Goal: Register for event/course

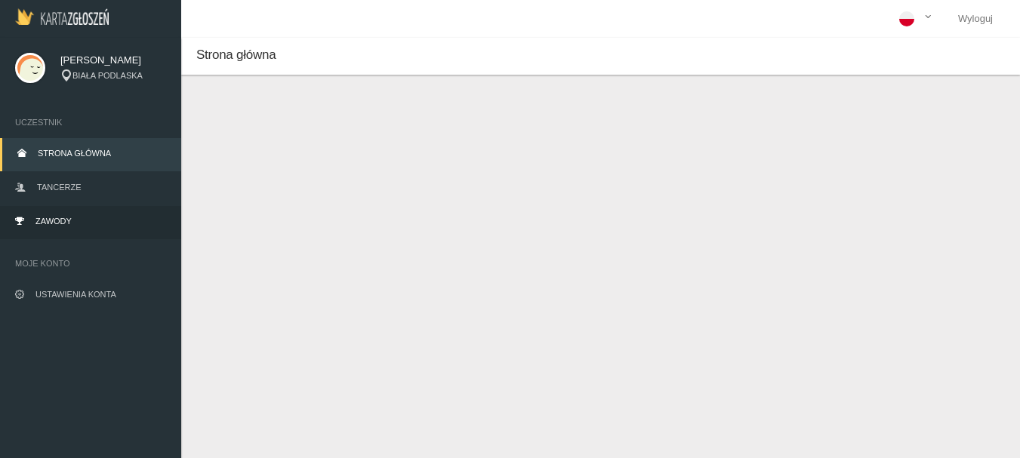
click at [49, 221] on span "Zawody" at bounding box center [53, 221] width 36 height 9
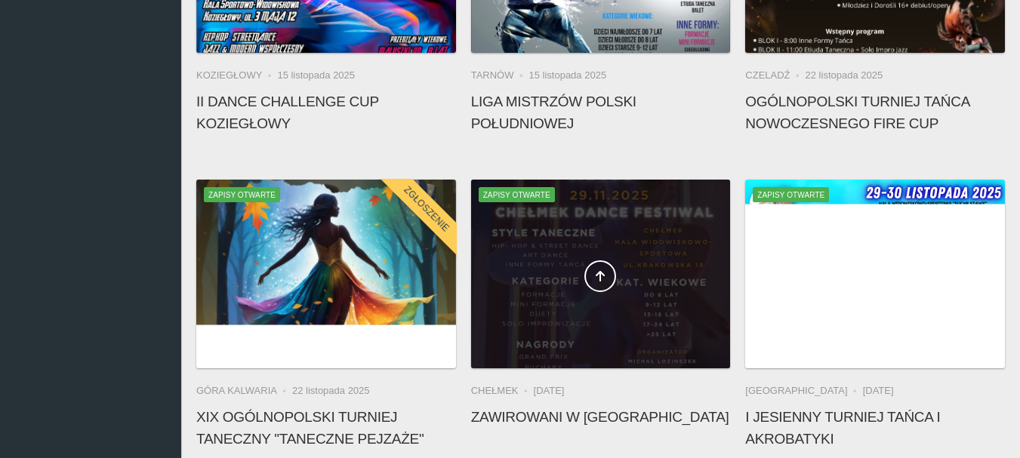
scroll to position [604, 0]
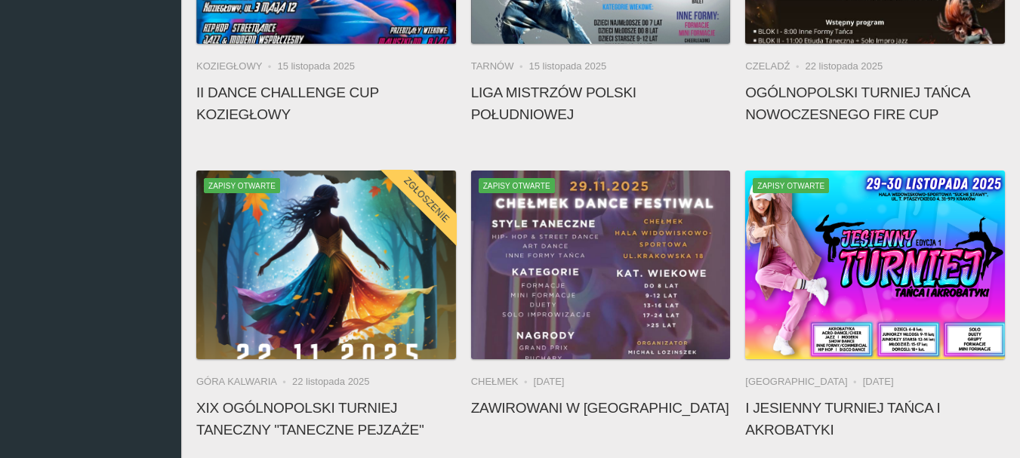
click at [261, 368] on app-competition-card "Zapisy otwarte Zgłoszenie Góra Kalwaria [DATE] XIX Ogólnopolski Turniej Taneczn…" at bounding box center [326, 310] width 260 height 278
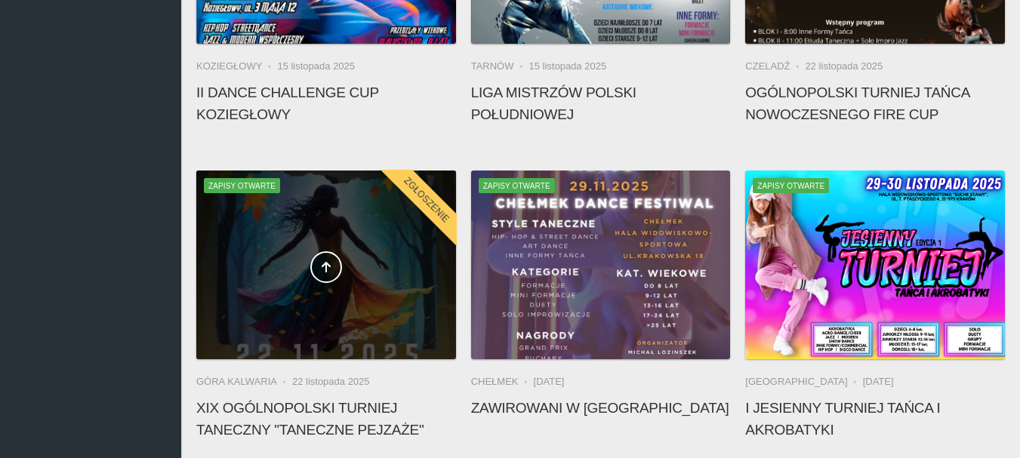
click at [302, 293] on div at bounding box center [326, 265] width 260 height 189
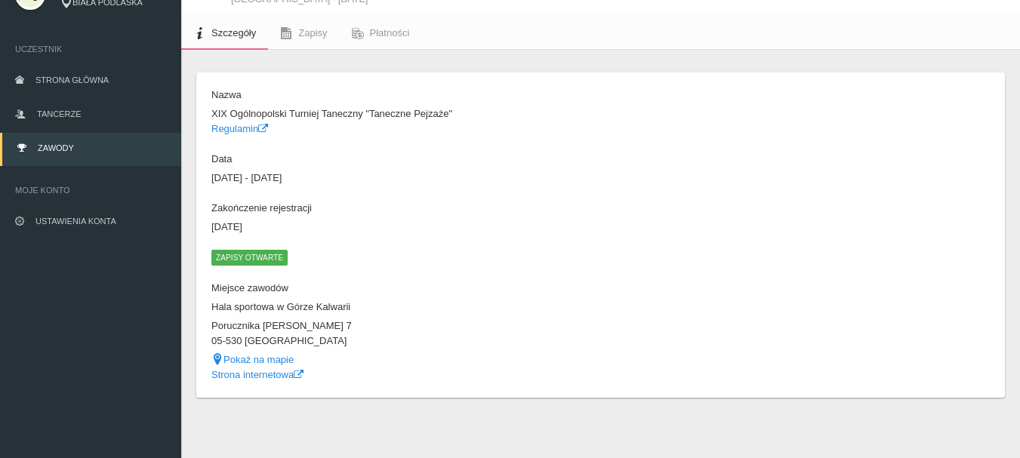
scroll to position [73, 0]
click at [66, 116] on span "Tancerze" at bounding box center [59, 114] width 44 height 9
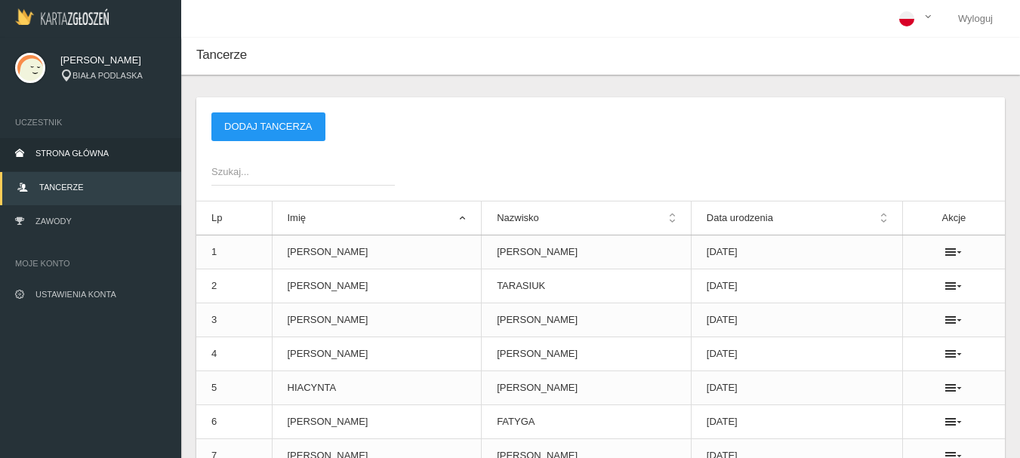
click at [69, 156] on span "Strona główna" at bounding box center [71, 153] width 73 height 9
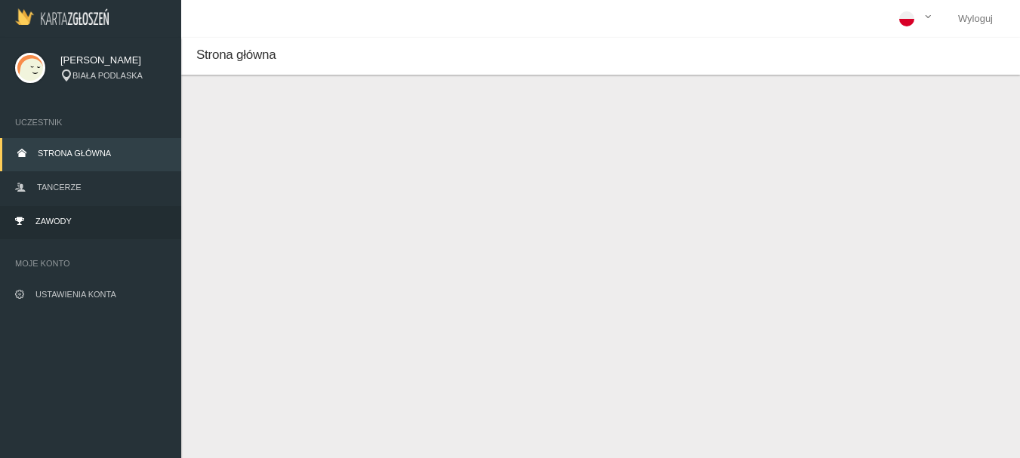
click at [33, 226] on link "Zawody" at bounding box center [90, 222] width 181 height 33
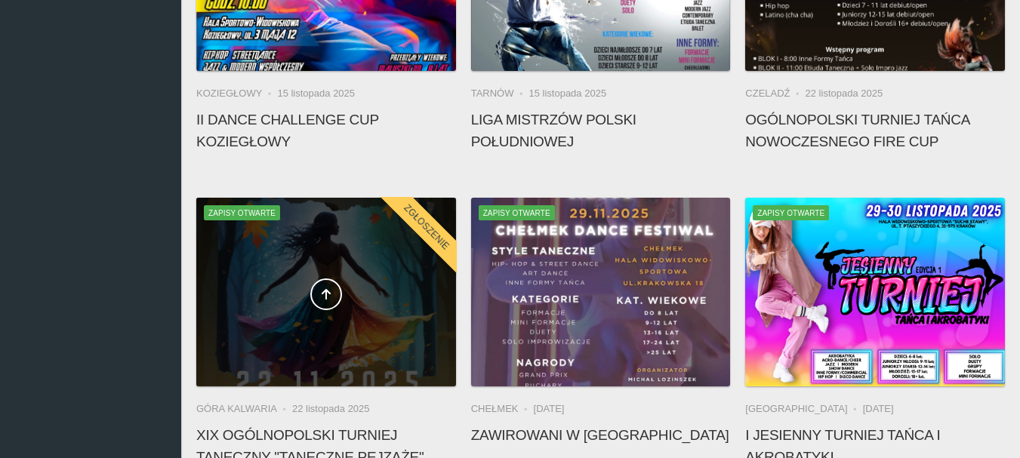
scroll to position [604, 0]
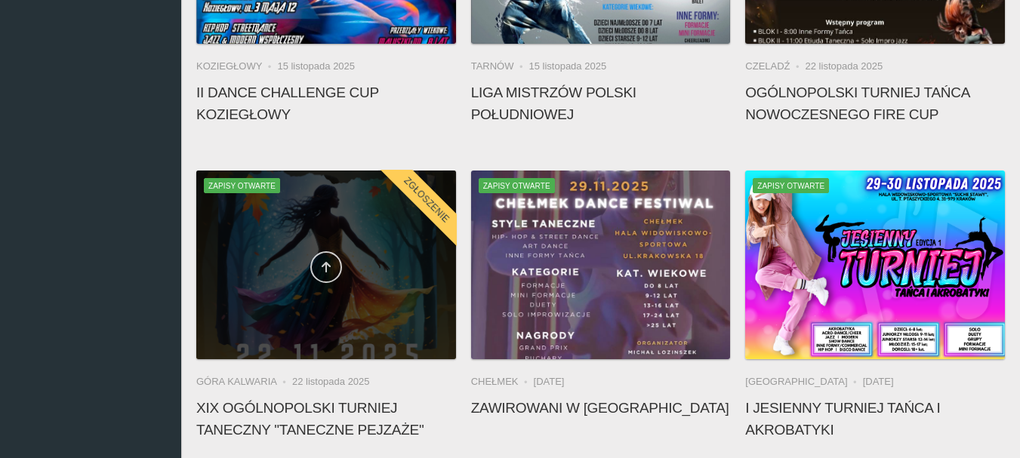
click at [329, 269] on icon at bounding box center [326, 267] width 12 height 12
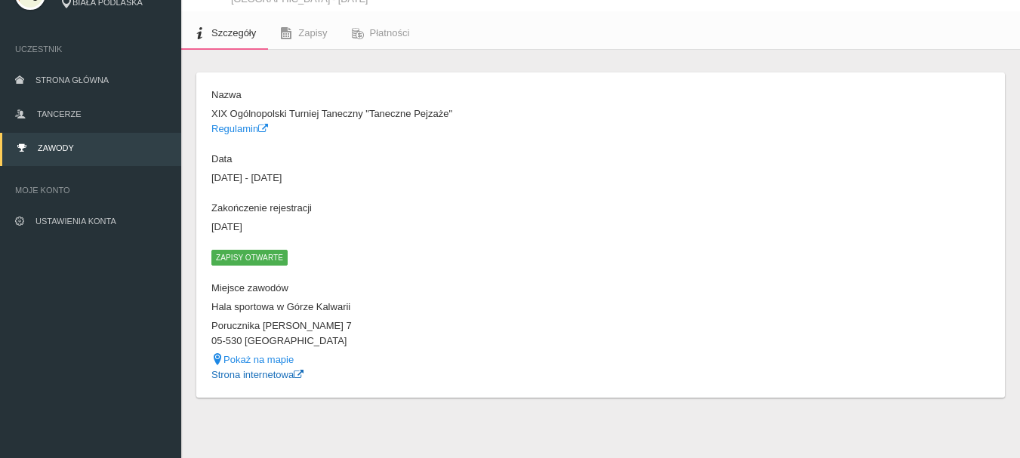
click at [261, 373] on link "Strona internetowa" at bounding box center [257, 374] width 92 height 11
click at [241, 255] on span "Zapisy otwarte" at bounding box center [249, 257] width 76 height 15
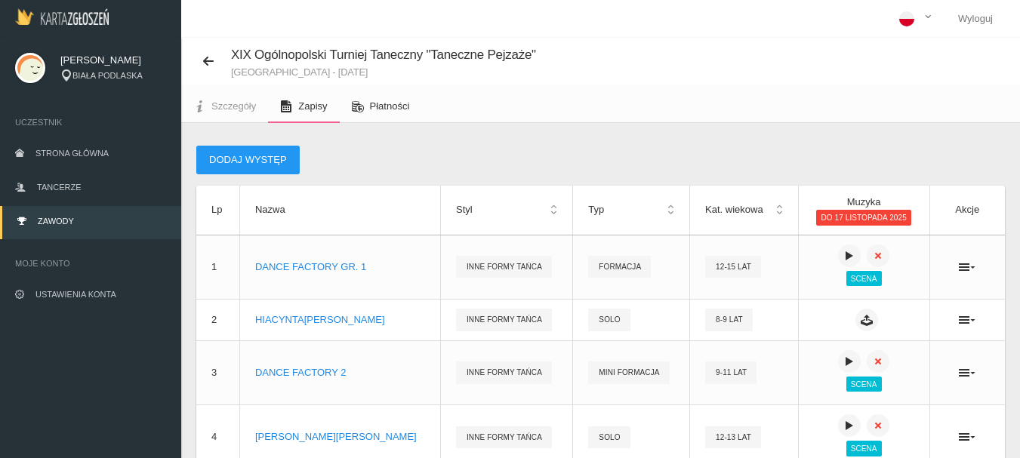
click at [404, 108] on span "Płatności" at bounding box center [390, 105] width 40 height 11
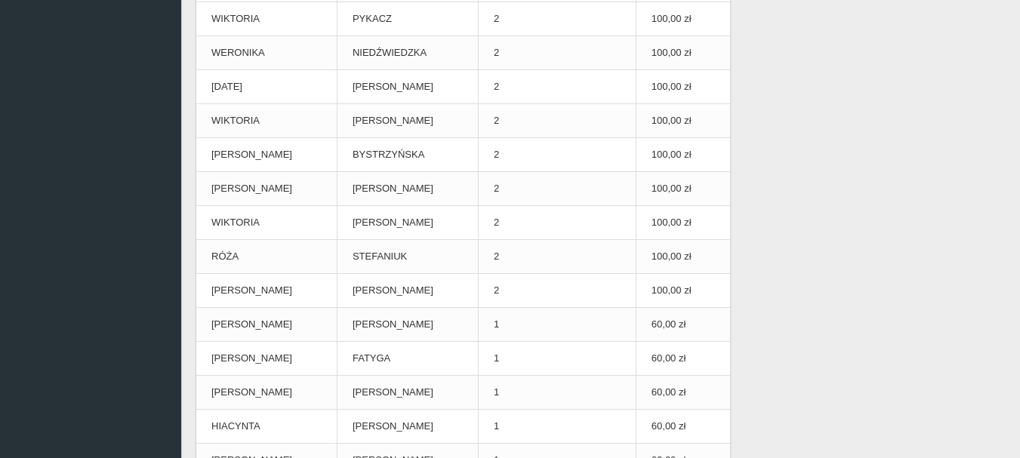
scroll to position [460, 0]
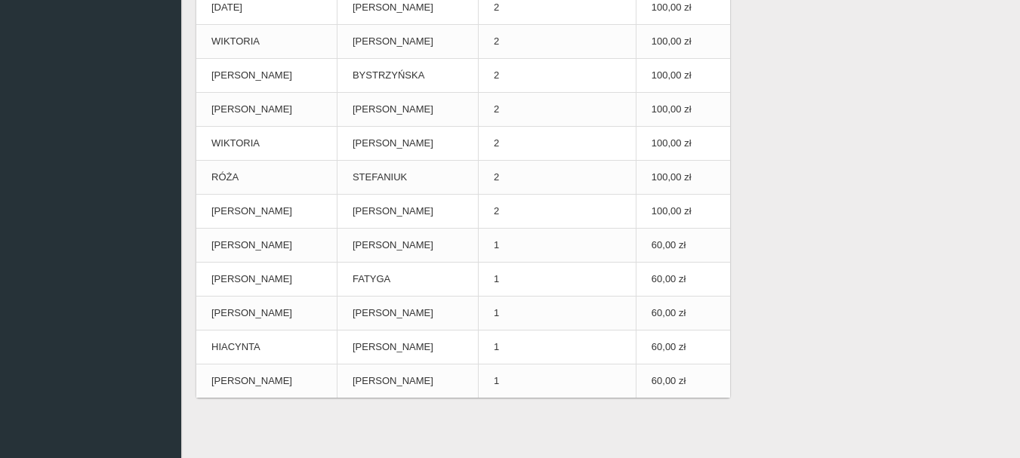
drag, startPoint x: 202, startPoint y: 95, endPoint x: 671, endPoint y: 418, distance: 569.2
click at [671, 418] on div "1 580,00 zł Opłata startowa (suma) 0,00 zł Zapłacono Imię Nazwisko Liczba preze…" at bounding box center [600, 60] width 839 height 795
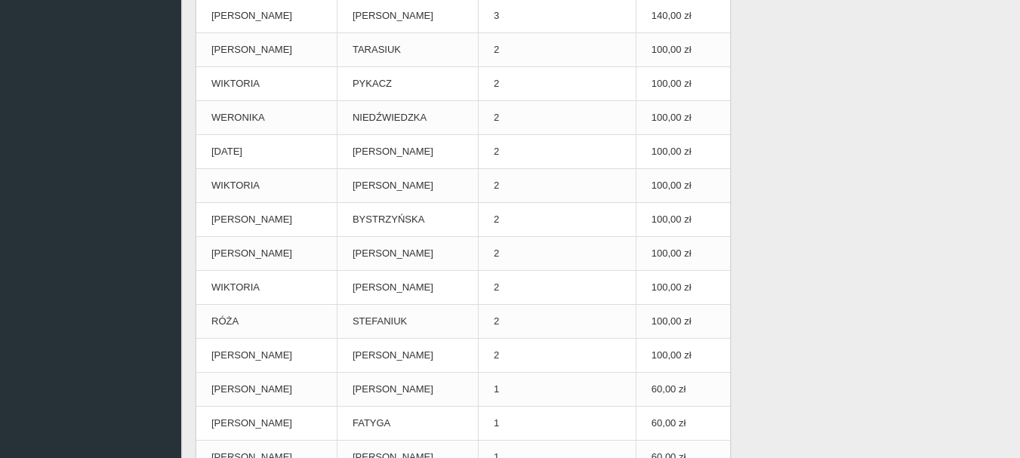
click at [854, 188] on div "1 580,00 zł Opłata startowa (suma) 0,00 zł Zapłacono Imię Nazwisko Liczba preze…" at bounding box center [601, 193] width 824 height 727
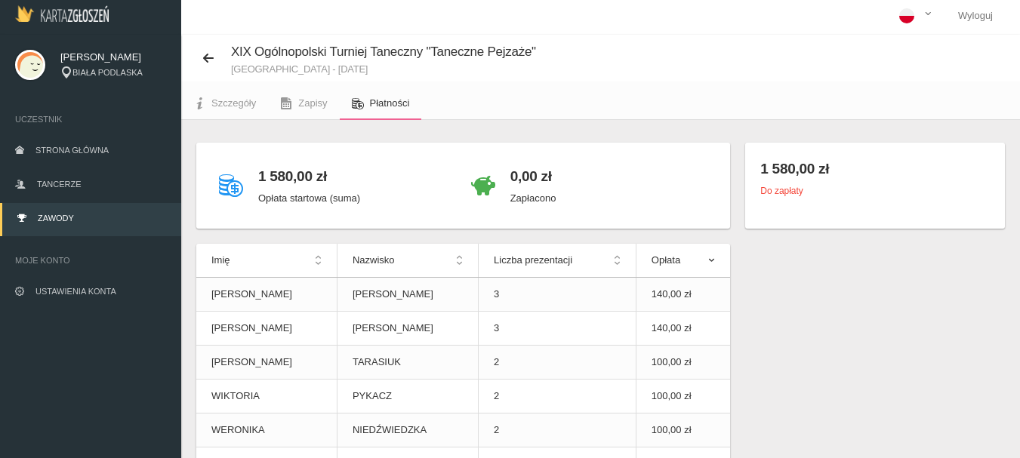
scroll to position [0, 0]
